Goal: Task Accomplishment & Management: Use online tool/utility

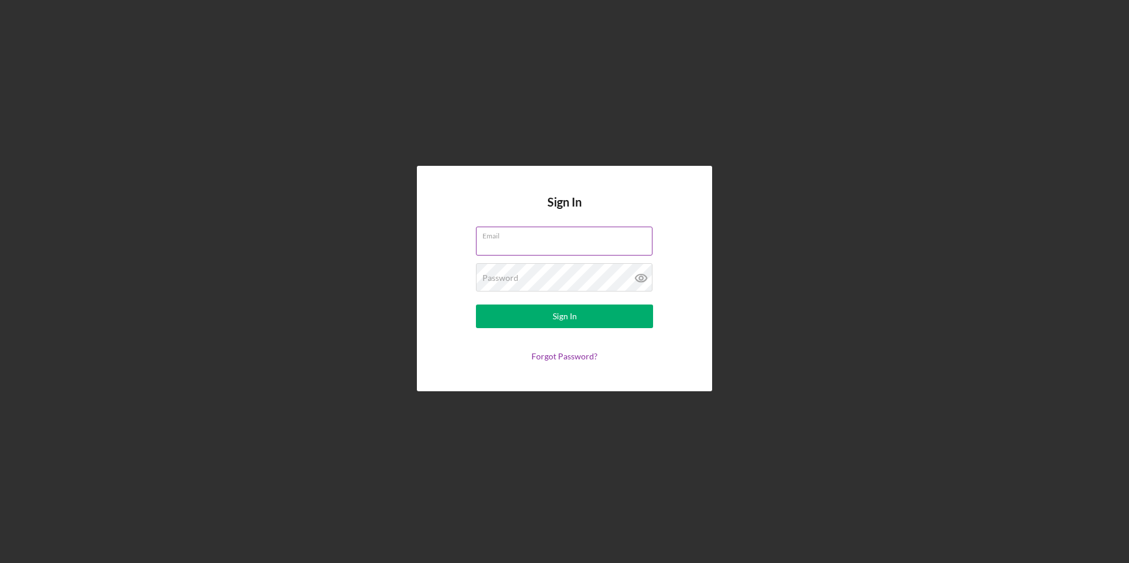
click at [549, 252] on input "Email" at bounding box center [564, 241] width 176 height 28
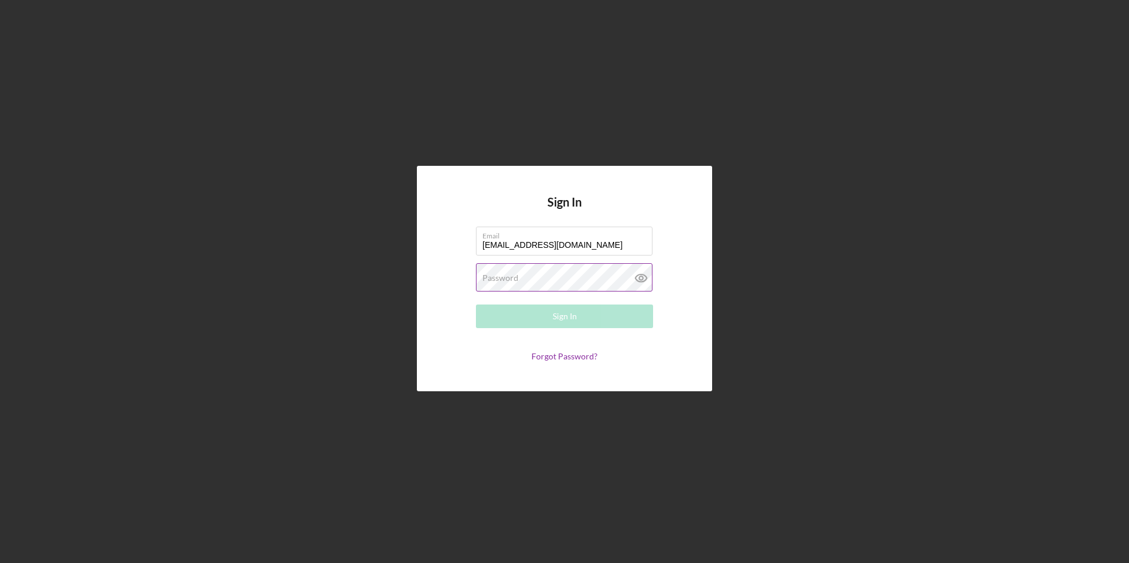
type input "[EMAIL_ADDRESS][DOMAIN_NAME]"
click at [476, 305] on button "Sign In" at bounding box center [564, 317] width 177 height 24
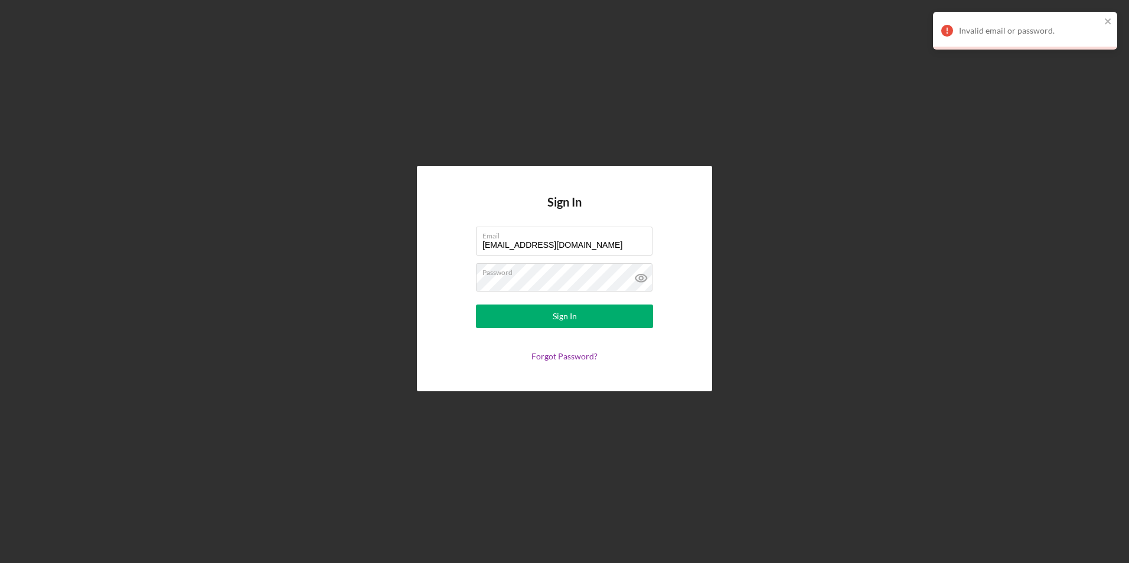
click at [519, 299] on form "Email [EMAIL_ADDRESS][DOMAIN_NAME] Password Sign In Forgot Password?" at bounding box center [564, 294] width 236 height 135
click at [544, 285] on div "Password" at bounding box center [564, 278] width 177 height 30
click at [635, 279] on icon at bounding box center [641, 278] width 30 height 30
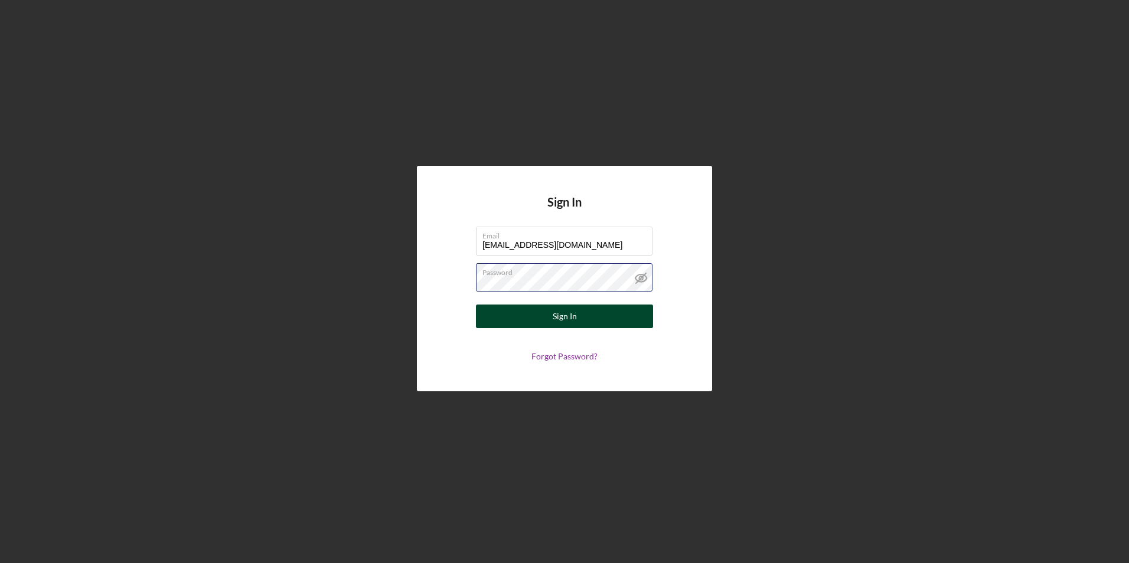
click at [476, 305] on button "Sign In" at bounding box center [564, 317] width 177 height 24
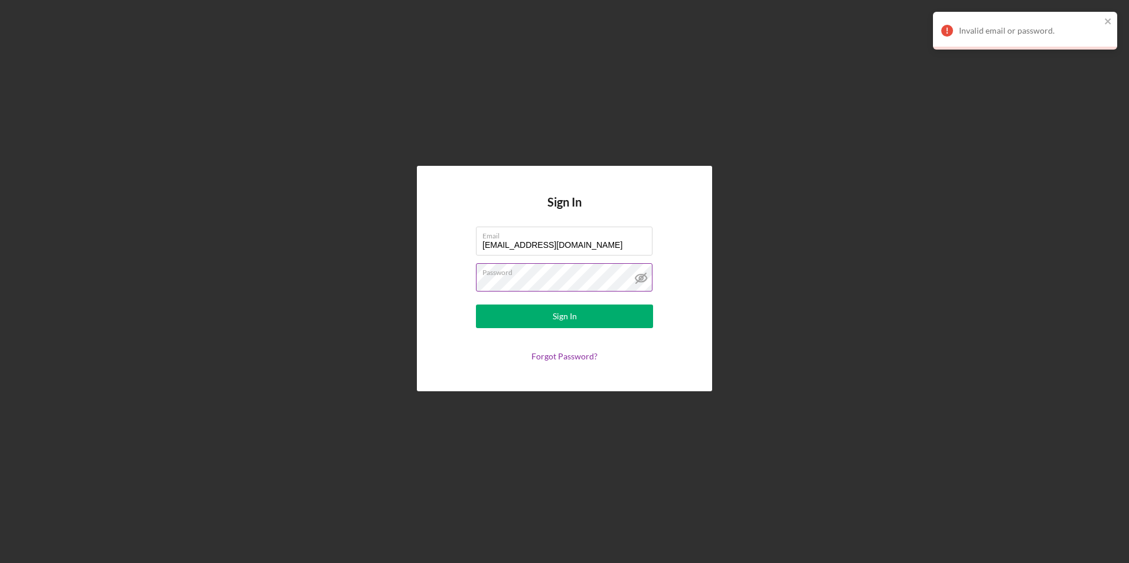
click at [476, 305] on button "Sign In" at bounding box center [564, 317] width 177 height 24
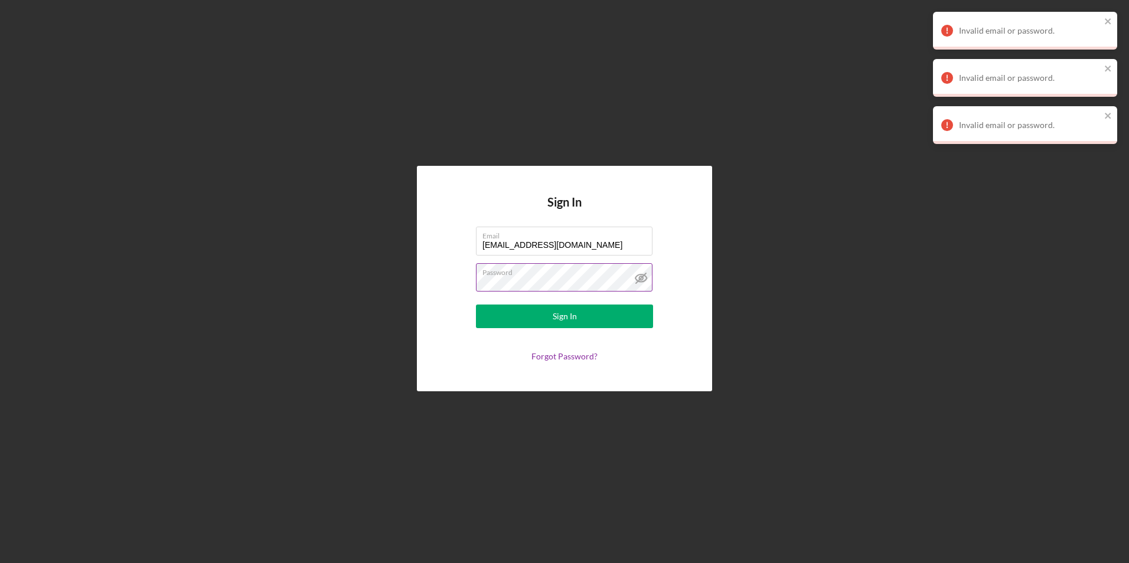
click at [476, 305] on button "Sign In" at bounding box center [564, 317] width 177 height 24
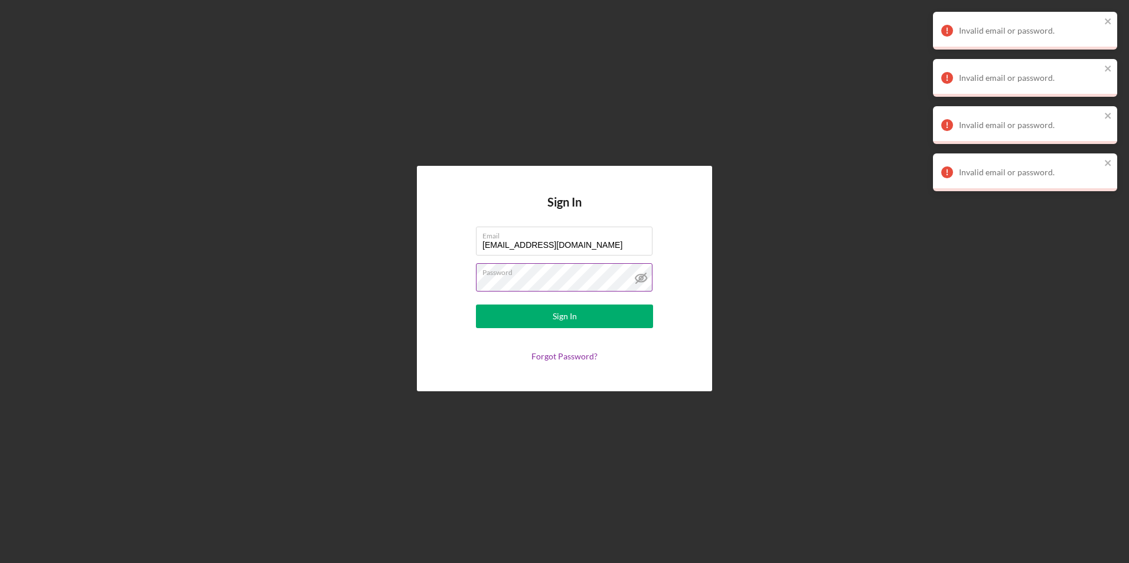
click at [544, 276] on label "Password" at bounding box center [567, 270] width 170 height 13
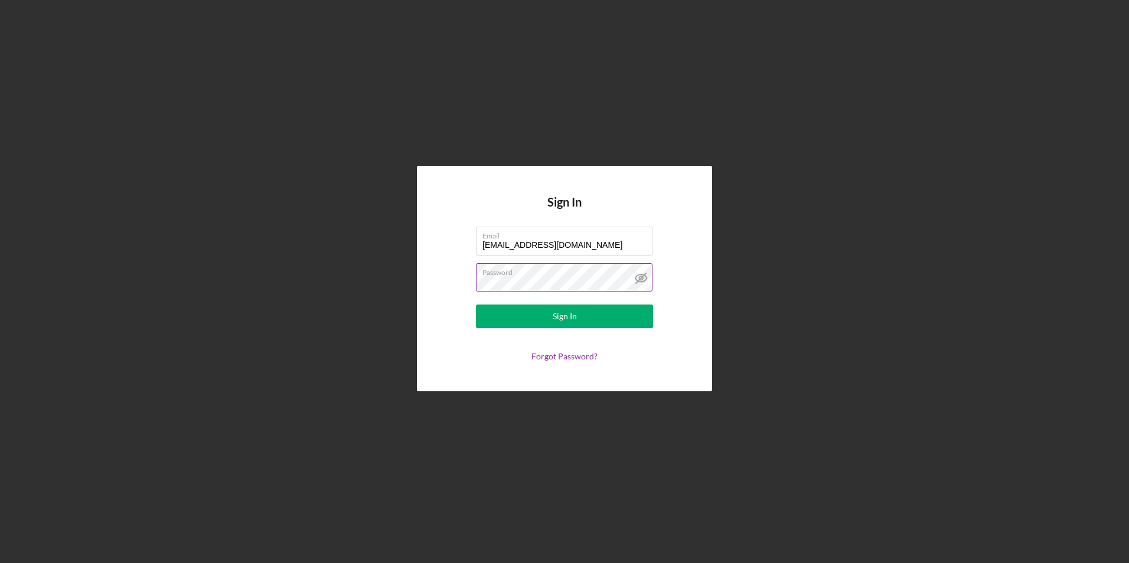
click at [476, 305] on button "Sign In" at bounding box center [564, 317] width 177 height 24
